Goal: Go to known website: Access a specific website the user already knows

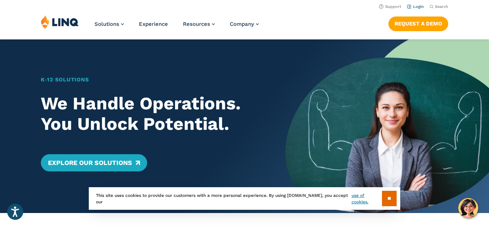
click at [421, 6] on link "Login" at bounding box center [415, 6] width 17 height 5
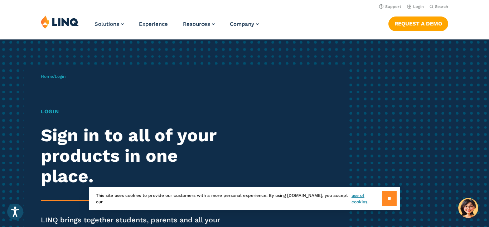
click at [395, 194] on input "**" at bounding box center [389, 197] width 15 height 15
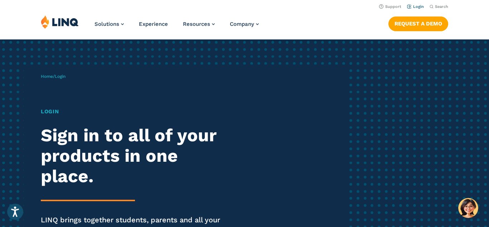
click at [413, 7] on link "Login" at bounding box center [415, 6] width 17 height 5
click at [55, 110] on h1 "Login" at bounding box center [135, 111] width 188 height 8
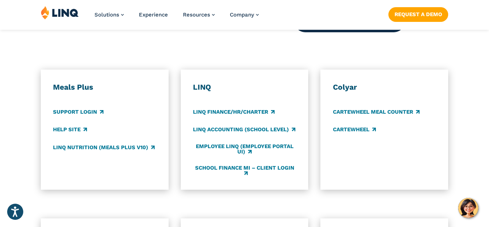
scroll to position [378, 0]
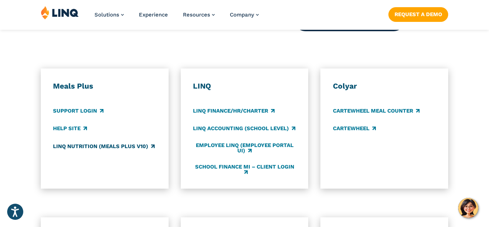
click at [83, 144] on link "LINQ Nutrition (Meals Plus v10)" at bounding box center [104, 146] width 102 height 8
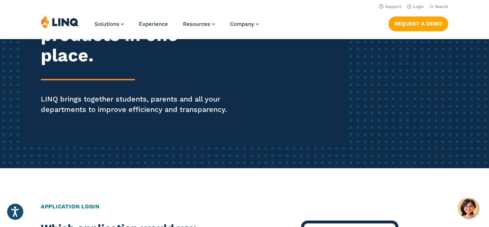
scroll to position [0, 0]
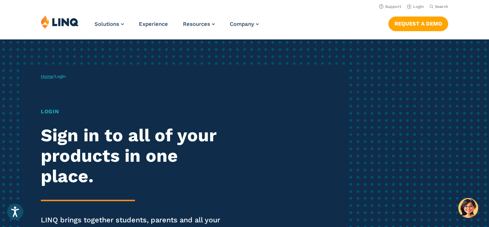
click at [51, 77] on link "Home" at bounding box center [47, 76] width 12 height 5
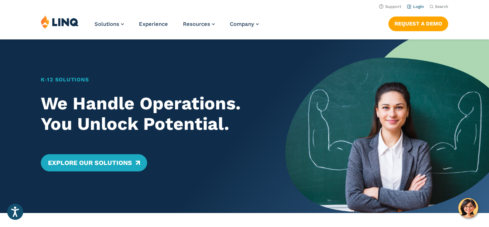
click at [422, 7] on link "Login" at bounding box center [415, 6] width 17 height 5
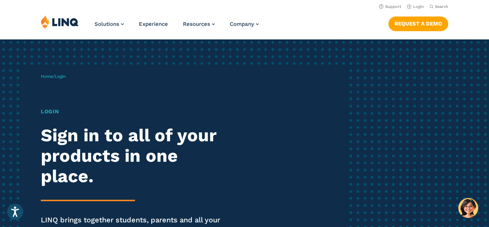
click at [61, 77] on span "Login" at bounding box center [60, 76] width 11 height 5
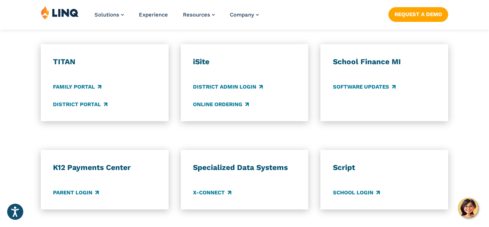
scroll to position [560, 0]
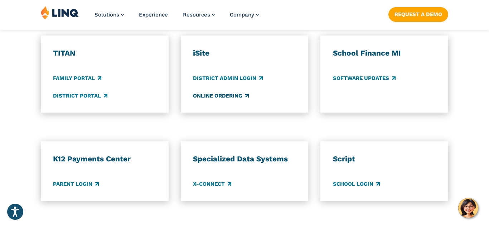
click at [229, 96] on link "Online Ordering" at bounding box center [221, 96] width 56 height 8
